Goal: Information Seeking & Learning: Learn about a topic

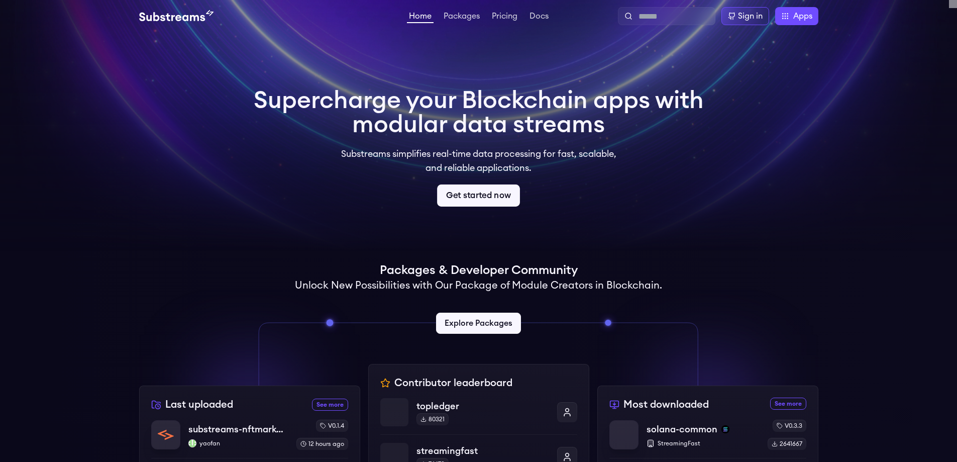
click at [475, 191] on link "Get started now" at bounding box center [478, 195] width 83 height 22
click at [454, 16] on link "Packages" at bounding box center [462, 17] width 40 height 10
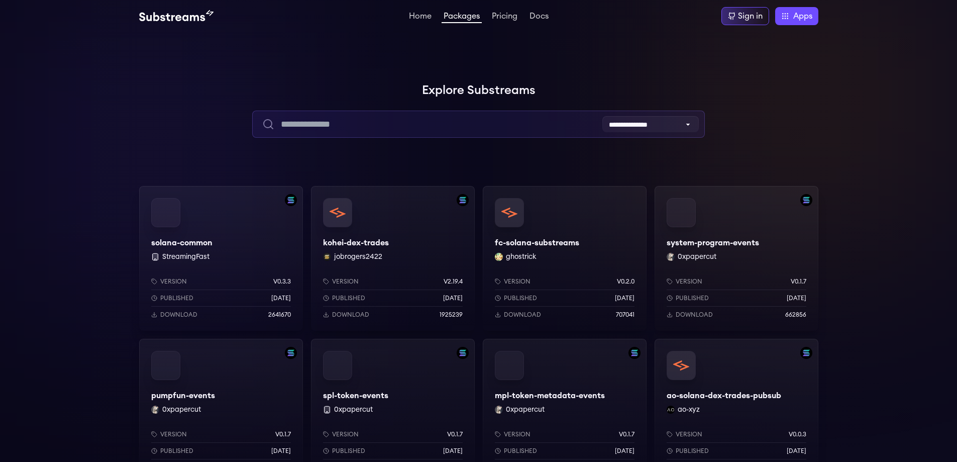
click at [457, 128] on input "text" at bounding box center [478, 124] width 453 height 27
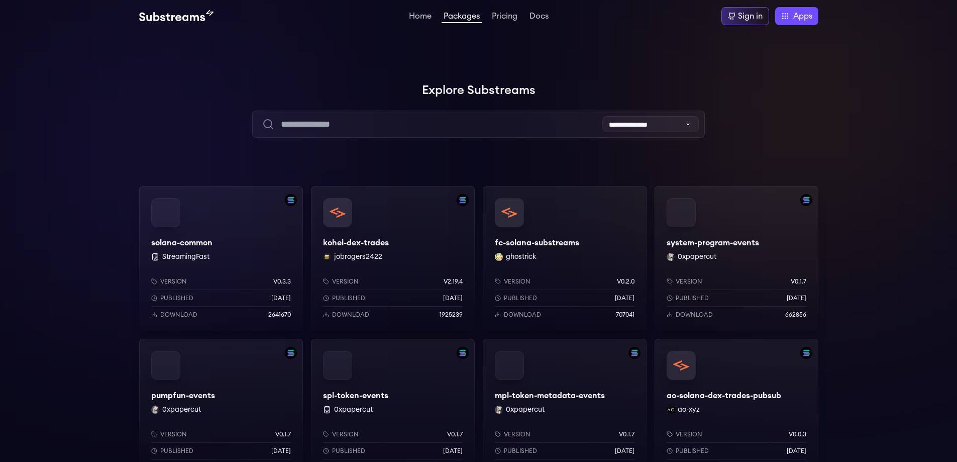
click at [788, 129] on div at bounding box center [806, 100] width 301 height 301
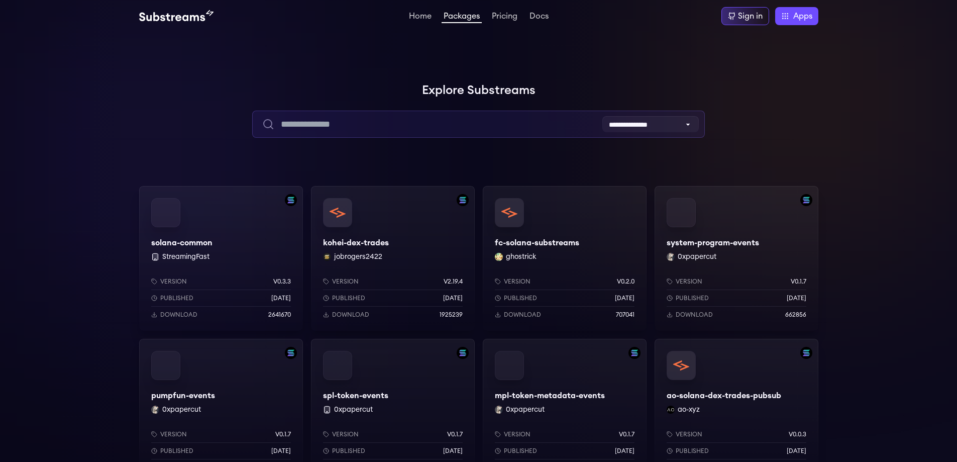
click at [521, 131] on input "text" at bounding box center [478, 124] width 453 height 27
click at [569, 128] on input "text" at bounding box center [478, 124] width 453 height 27
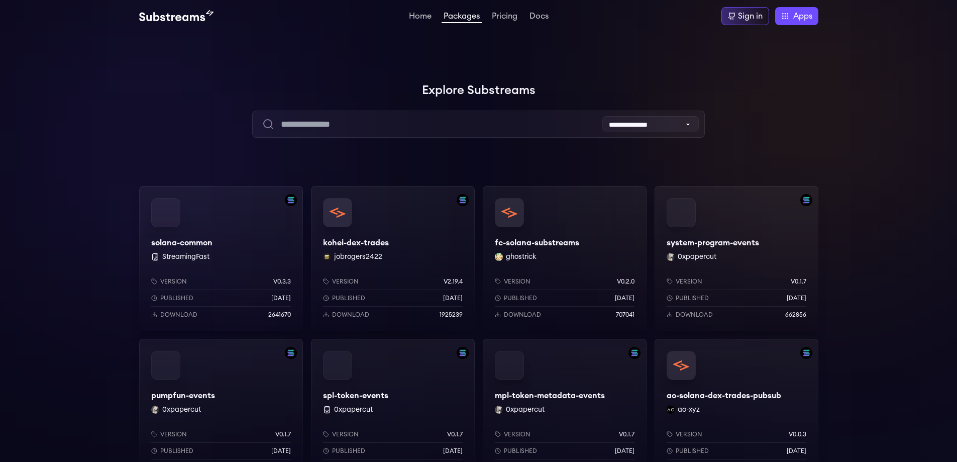
click at [726, 96] on div at bounding box center [806, 100] width 301 height 301
click at [502, 12] on link "Pricing" at bounding box center [505, 17] width 30 height 10
